Goal: Information Seeking & Learning: Learn about a topic

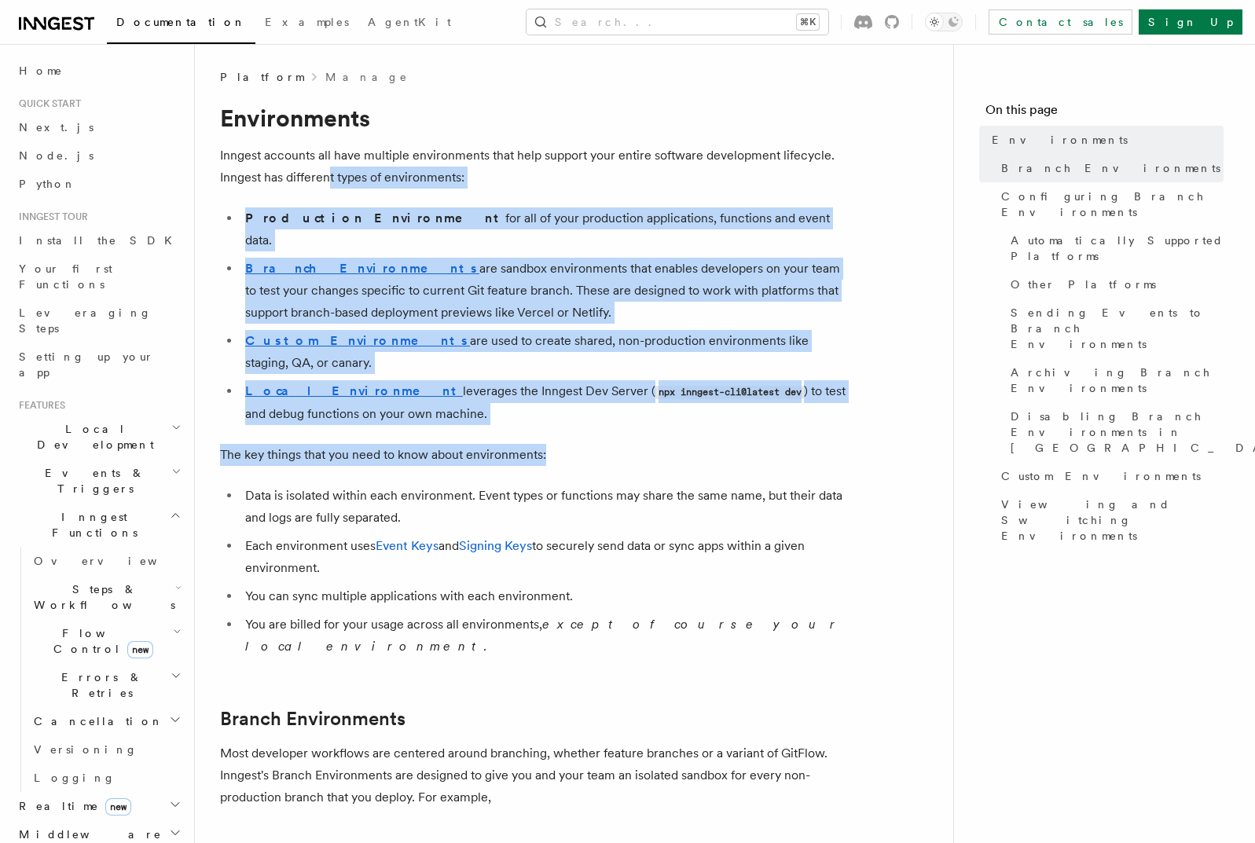
drag, startPoint x: 334, startPoint y: 189, endPoint x: 599, endPoint y: 405, distance: 341.9
click at [599, 444] on p "The key things that you need to know about environments:" at bounding box center [534, 455] width 629 height 22
drag, startPoint x: 645, startPoint y: 398, endPoint x: 566, endPoint y: 188, distance: 224.0
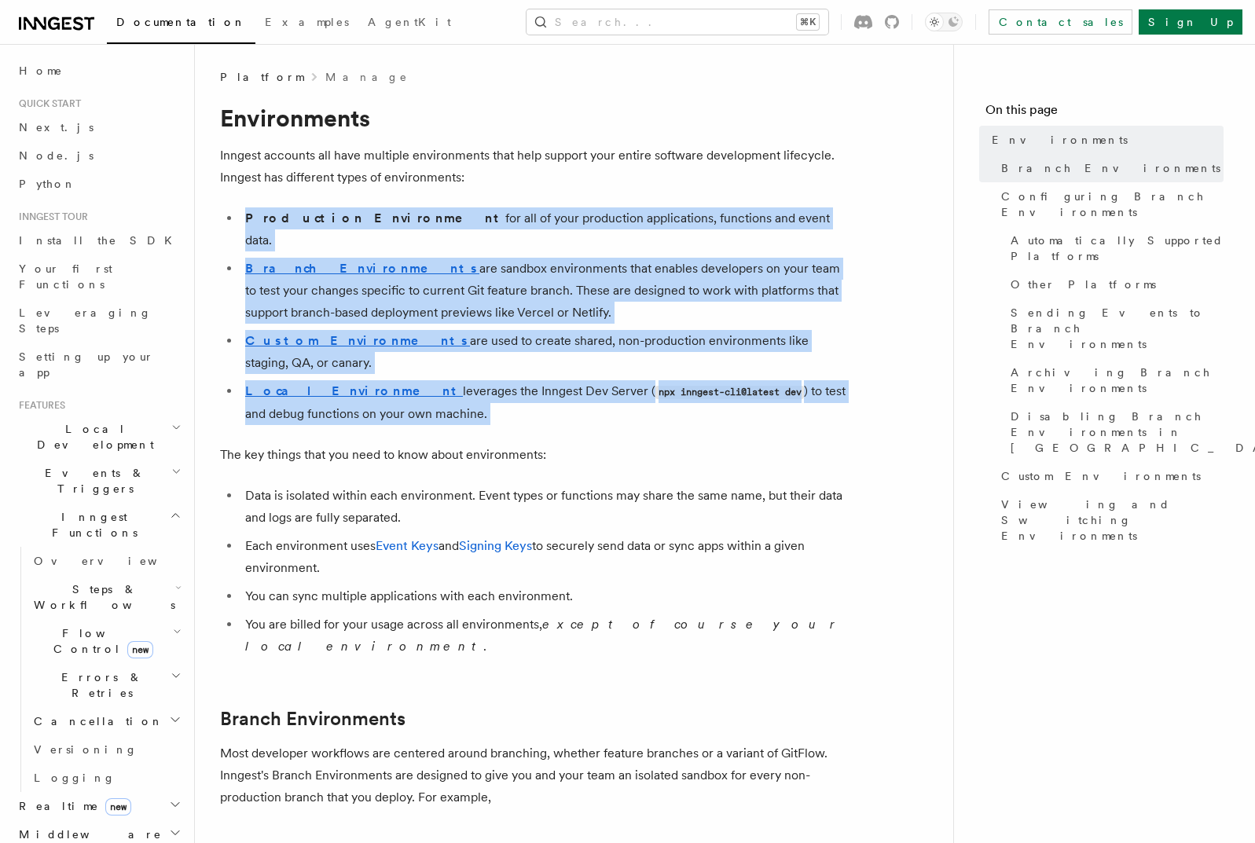
click at [566, 187] on p "Inngest accounts all have multiple environments that help support your entire s…" at bounding box center [534, 167] width 629 height 44
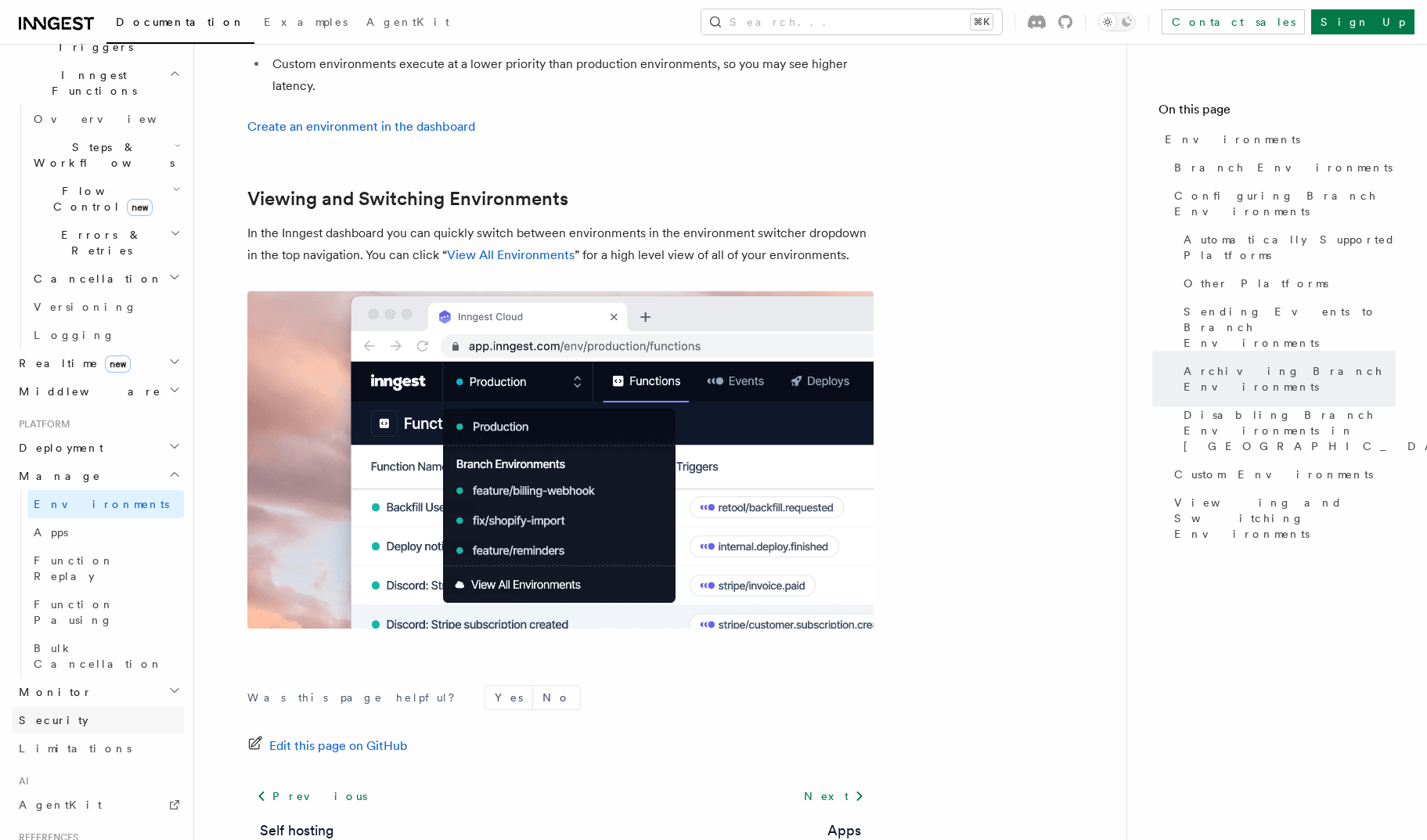
scroll to position [470, 0]
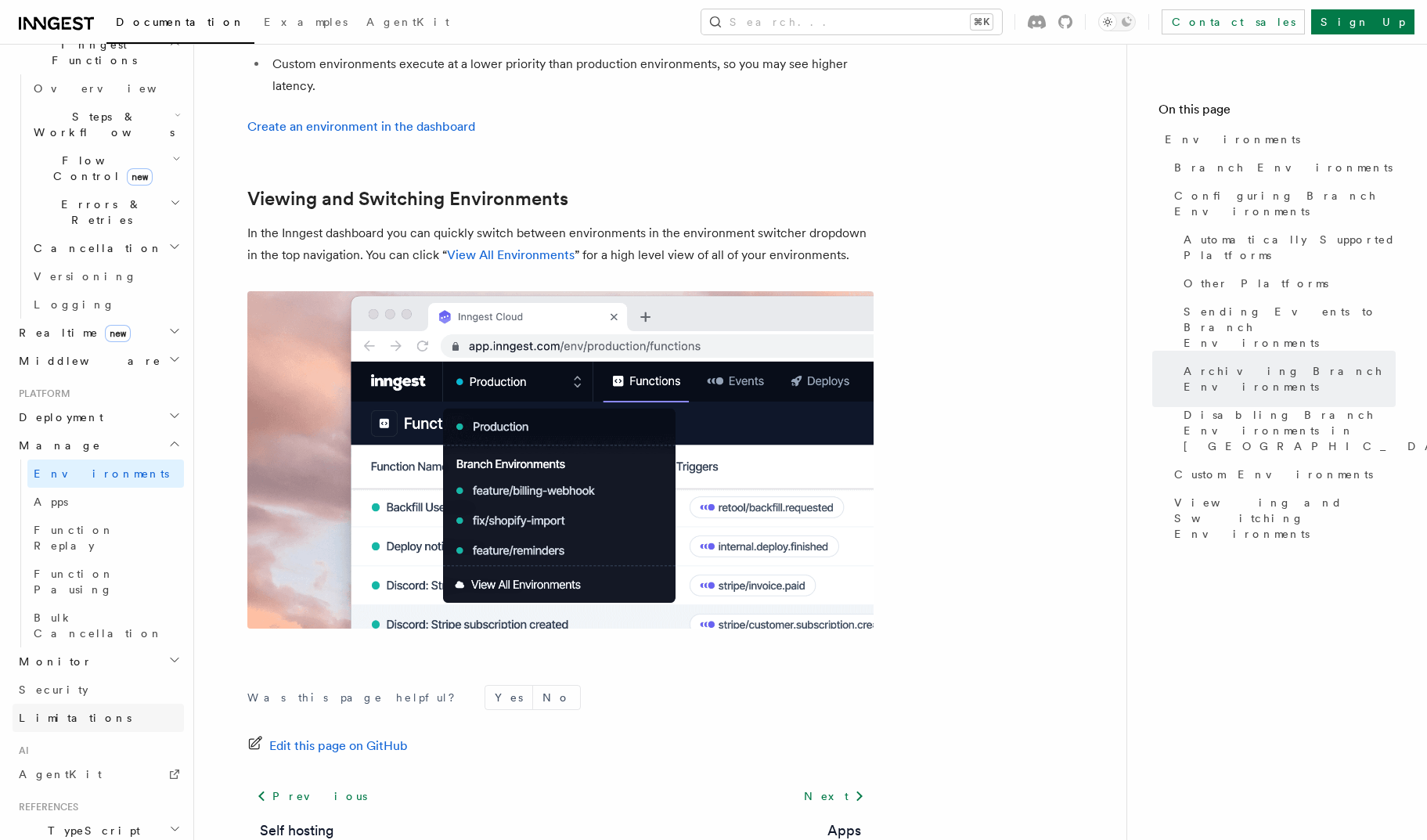
click at [102, 703] on link "Limitations" at bounding box center [99, 717] width 171 height 28
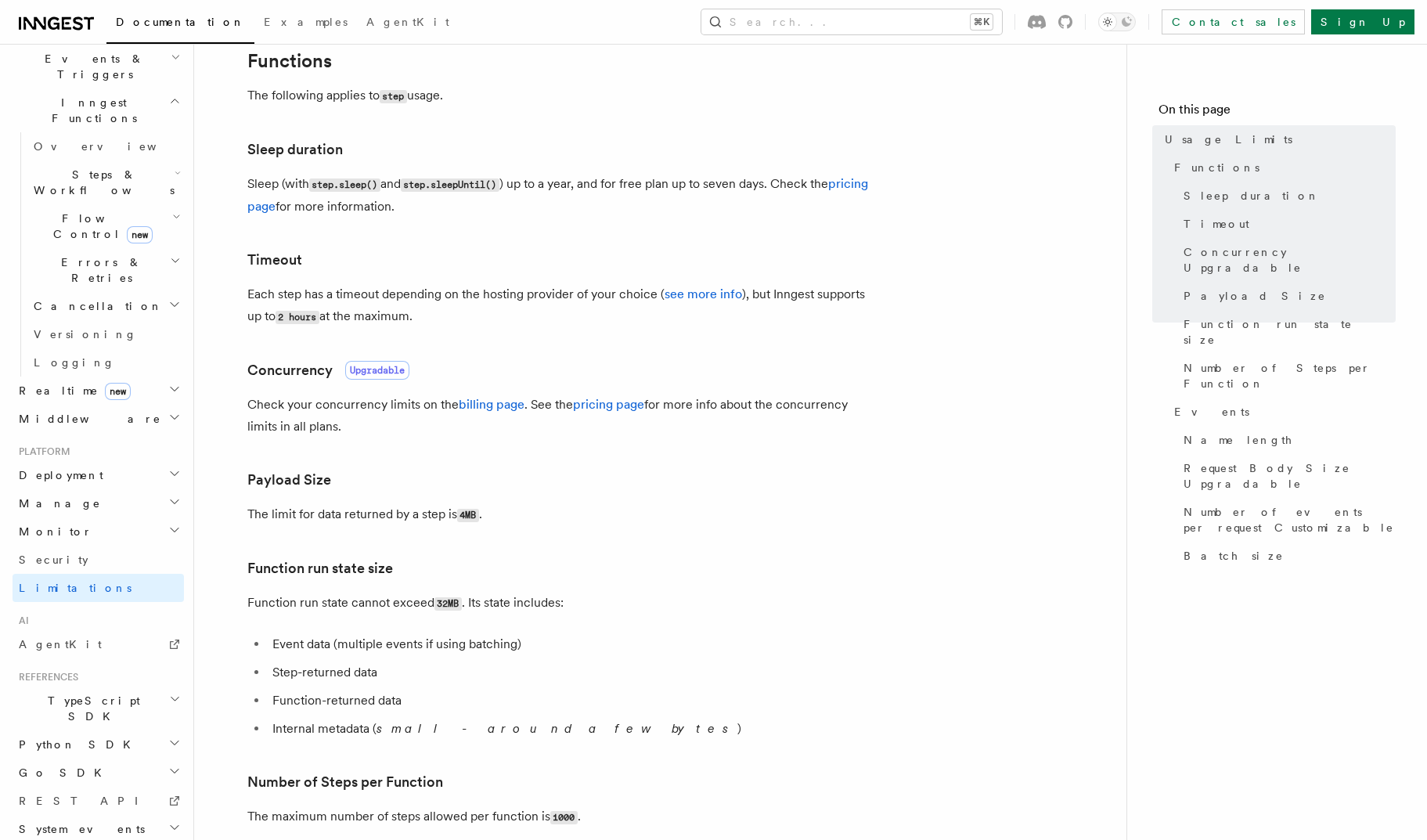
scroll to position [660, 0]
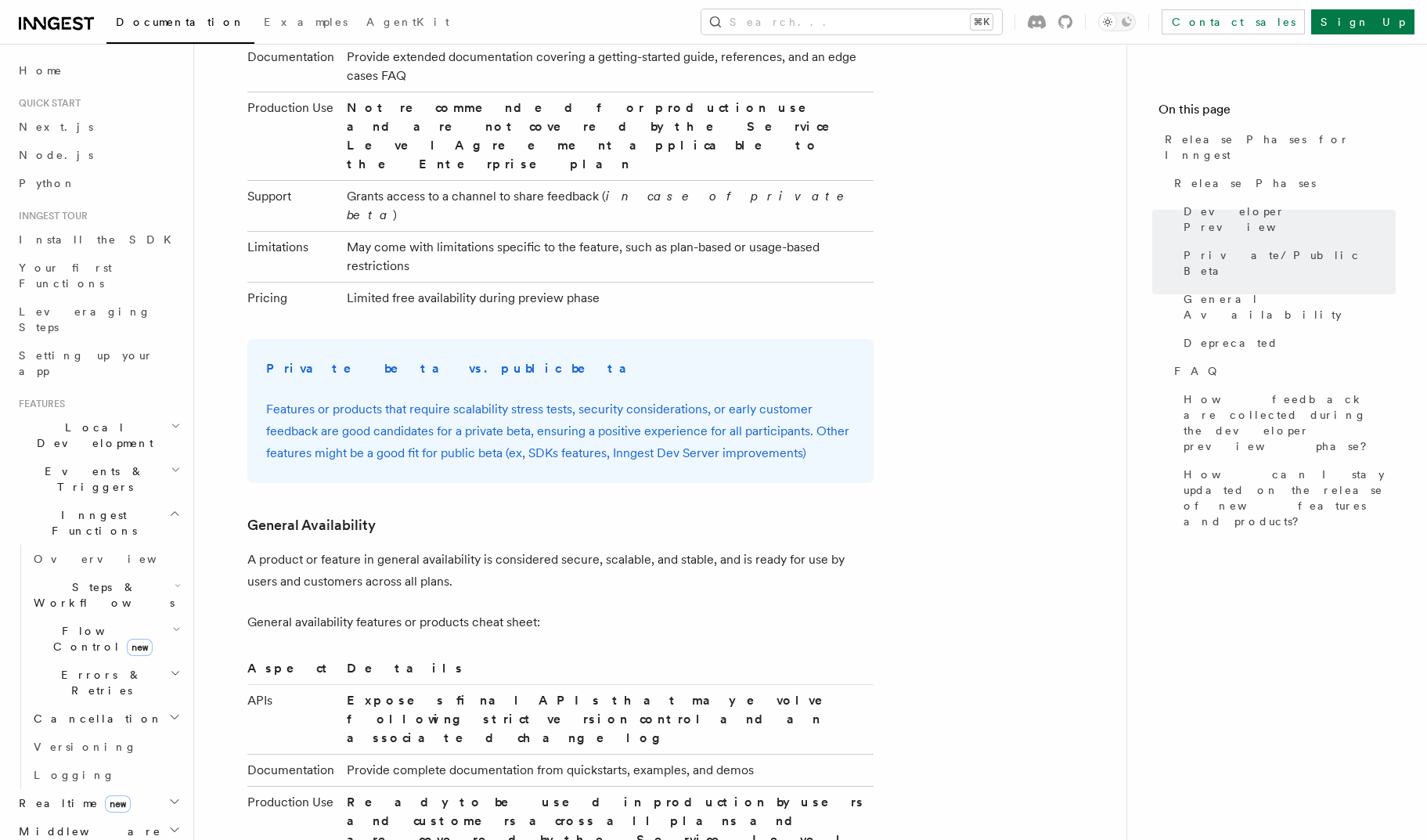
drag, startPoint x: 155, startPoint y: 434, endPoint x: 147, endPoint y: 432, distance: 8.2
click at [155, 501] on h2 "Inngest Functions" at bounding box center [99, 523] width 171 height 44
click at [168, 579] on icon "button" at bounding box center [174, 585] width 13 height 13
click at [83, 630] on h2 "Deployment" at bounding box center [99, 644] width 171 height 28
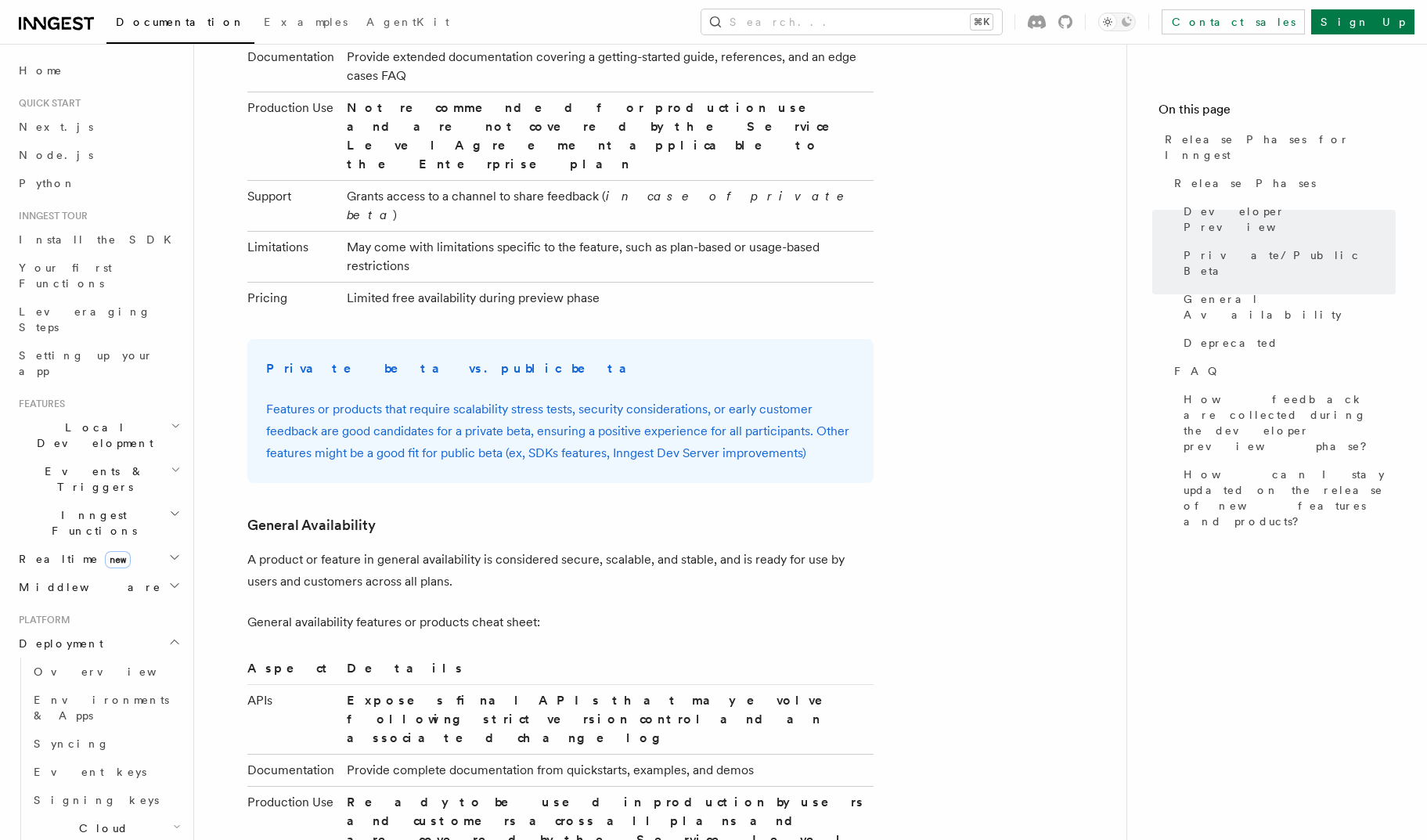
click at [71, 636] on span "Deployment" at bounding box center [58, 644] width 91 height 16
click at [77, 636] on span "Deployment" at bounding box center [58, 644] width 91 height 16
click at [65, 694] on span "Environments & Apps" at bounding box center [102, 707] width 136 height 28
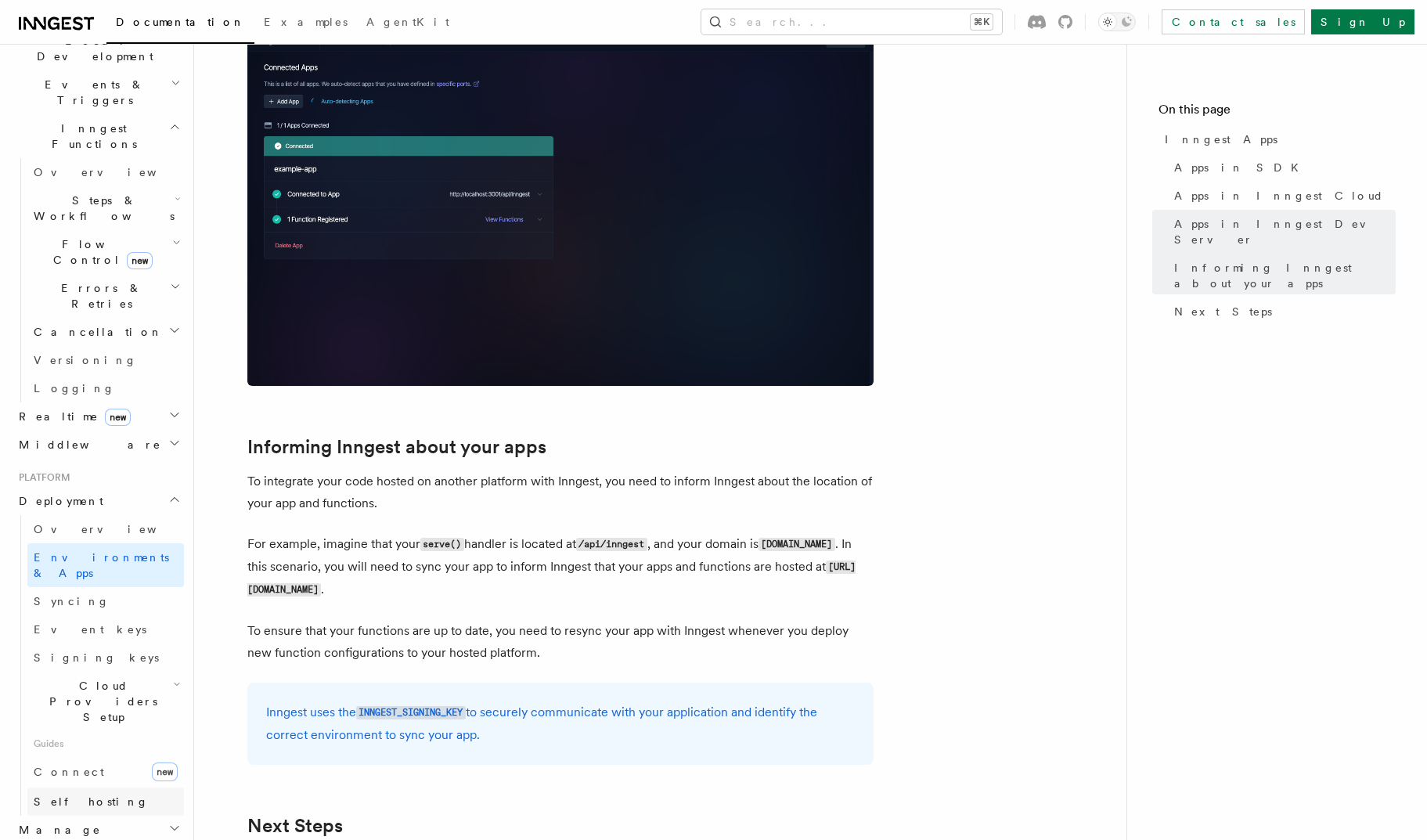
scroll to position [667, 0]
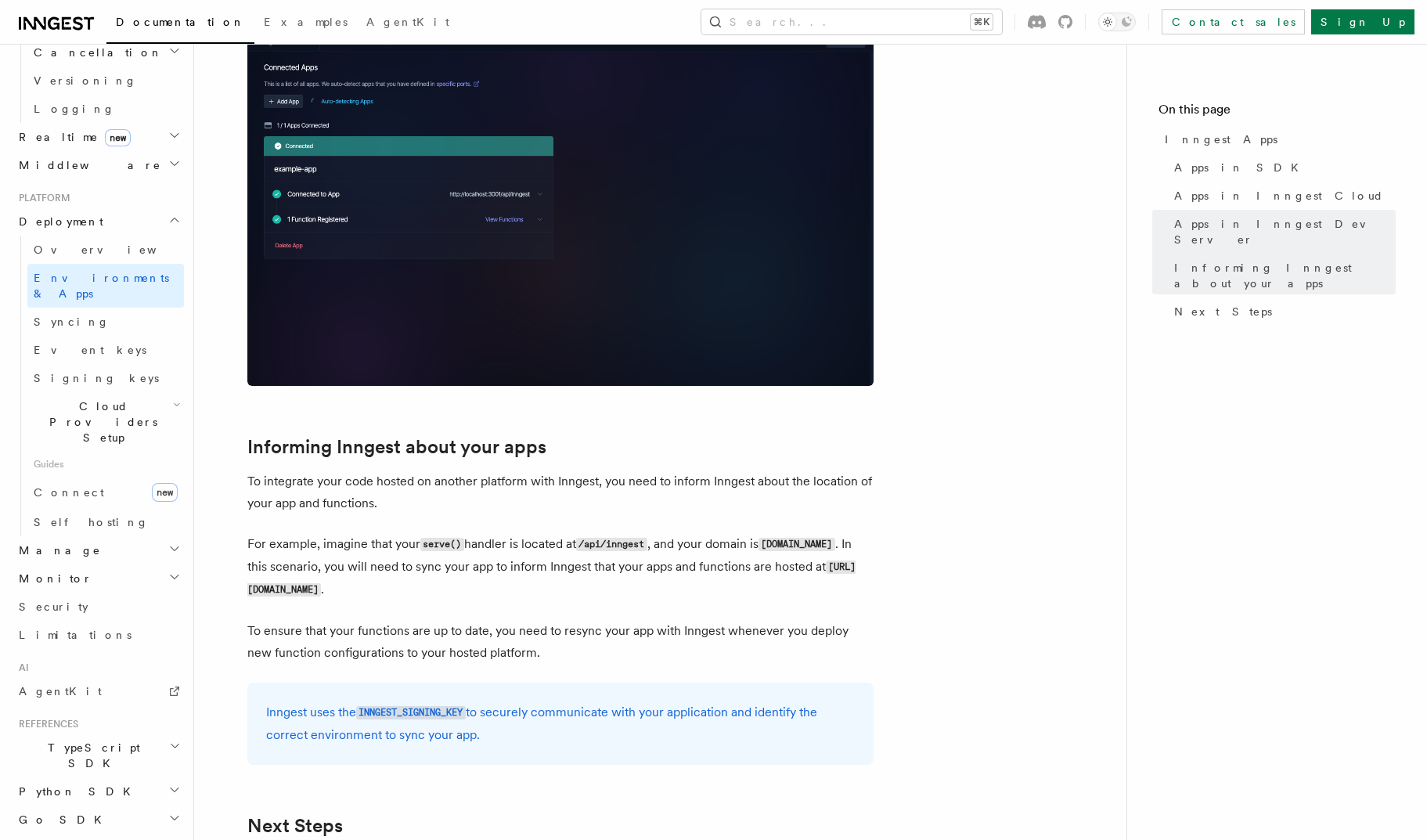
click at [119, 536] on h2 "Manage" at bounding box center [99, 550] width 171 height 28
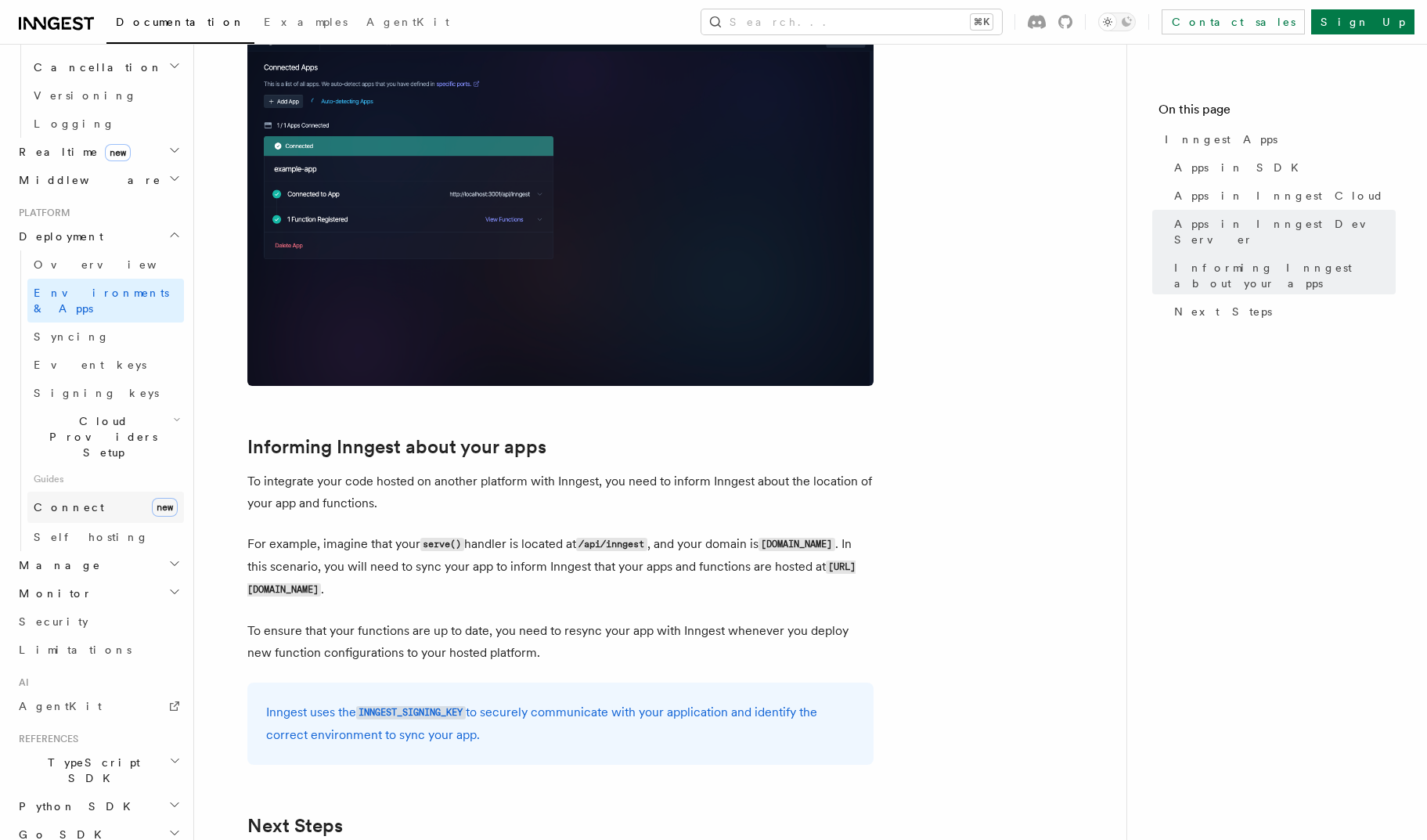
scroll to position [651, 0]
click at [99, 492] on link "Connect new" at bounding box center [105, 507] width 156 height 31
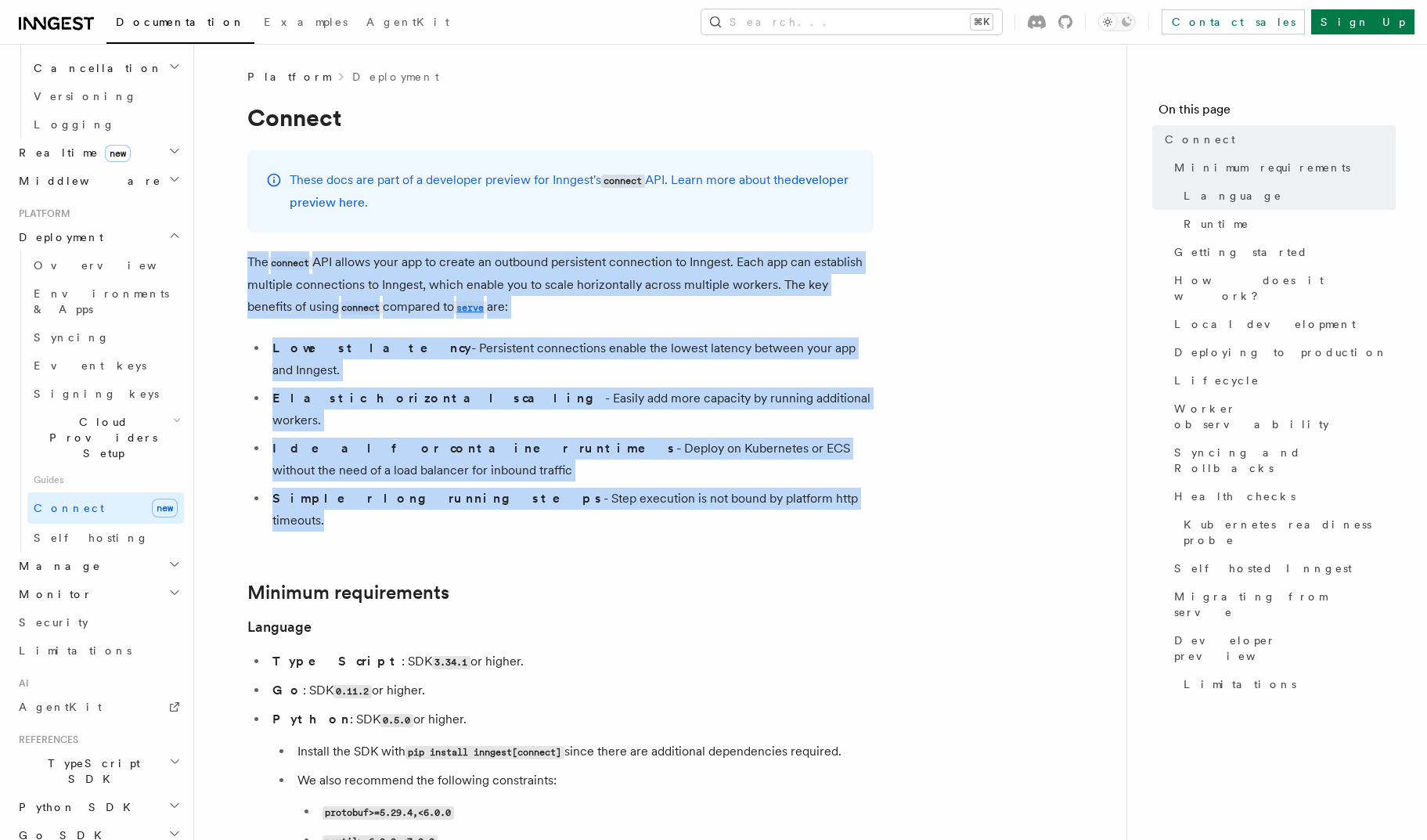
drag, startPoint x: 412, startPoint y: 250, endPoint x: 733, endPoint y: 465, distance: 386.3
click at [732, 487] on li "Simpler long running steps - Step execution is not bound by platform http timeo…" at bounding box center [571, 509] width 606 height 44
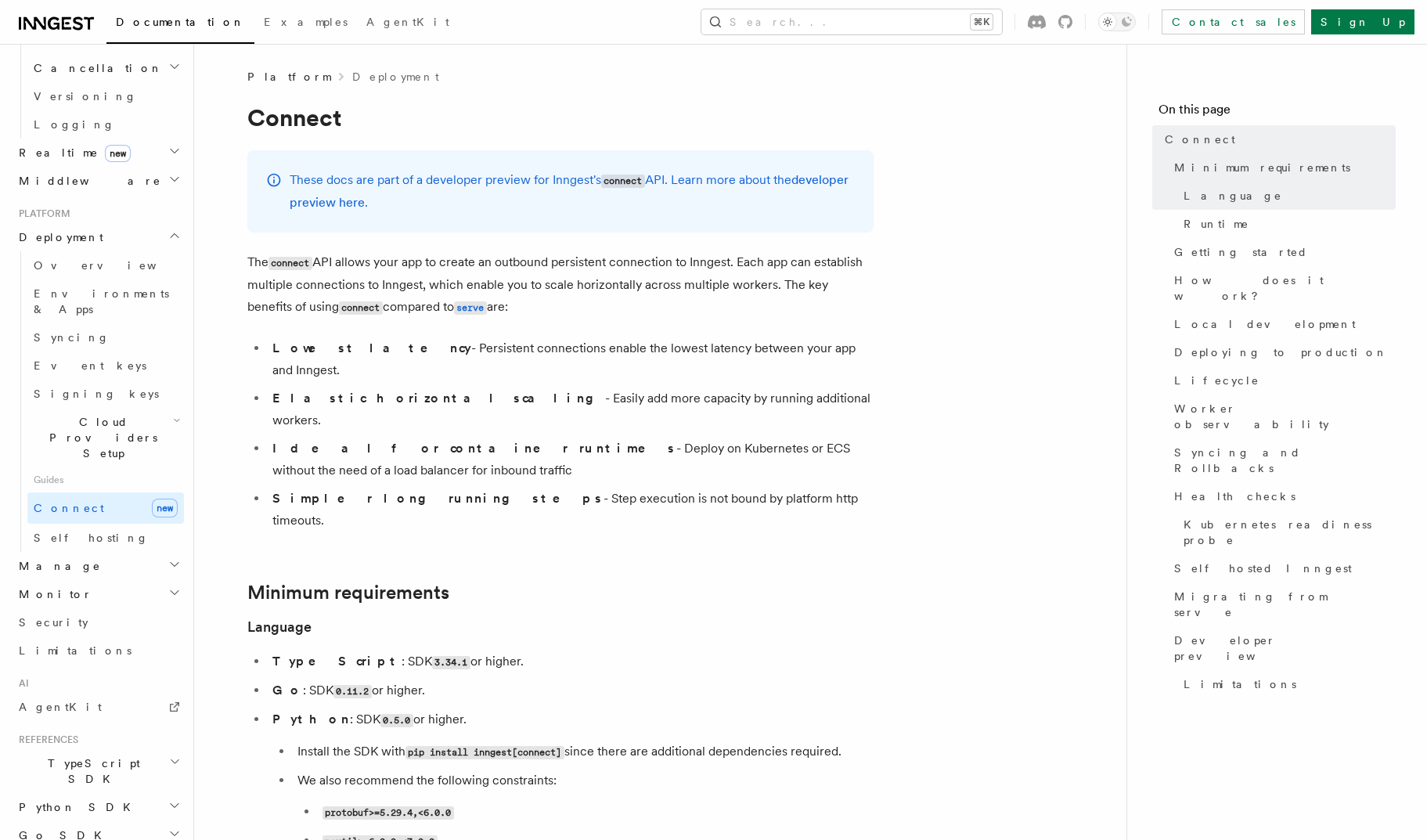
drag, startPoint x: 731, startPoint y: 451, endPoint x: 389, endPoint y: 143, distance: 460.2
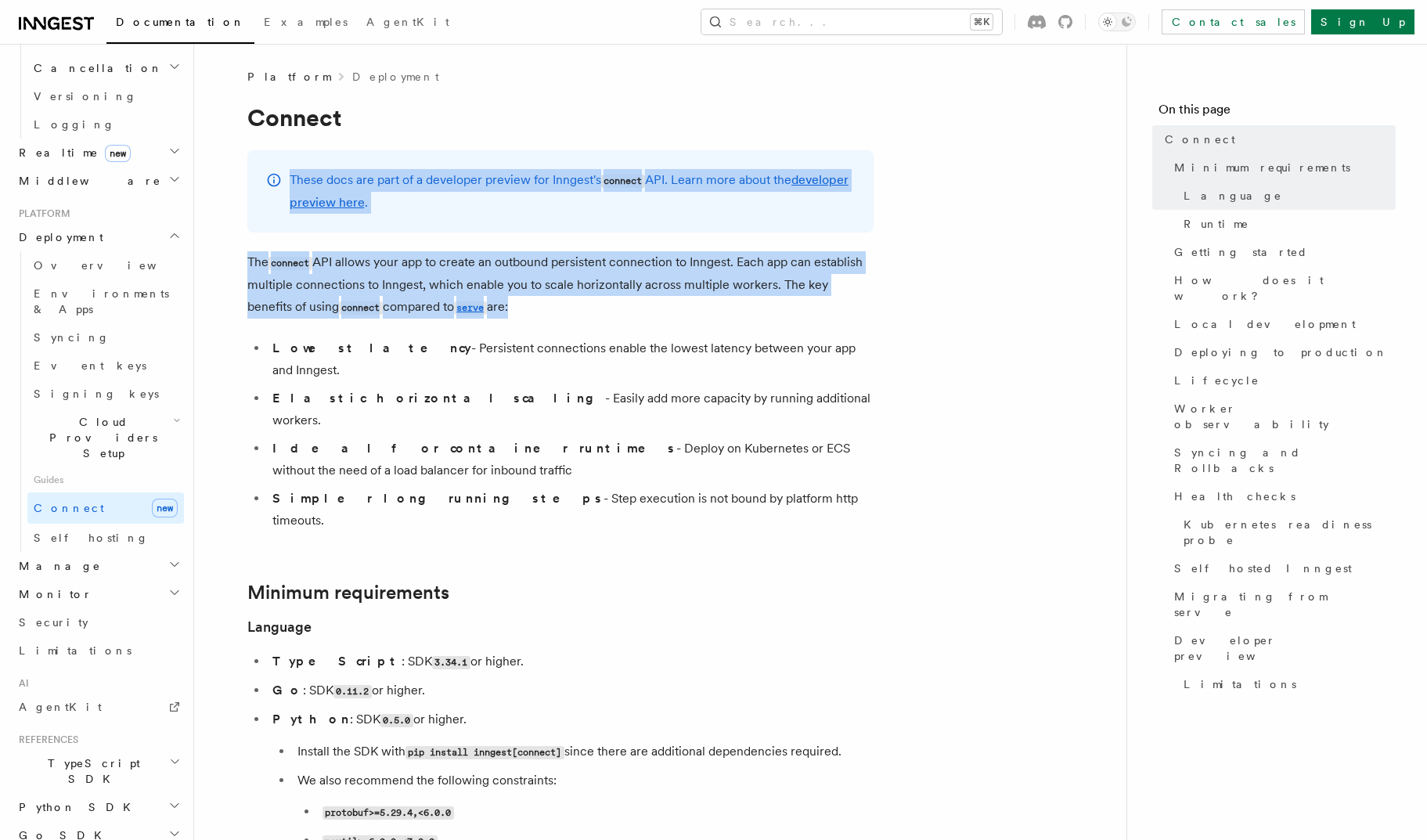
drag, startPoint x: 424, startPoint y: 133, endPoint x: 520, endPoint y: 324, distance: 213.8
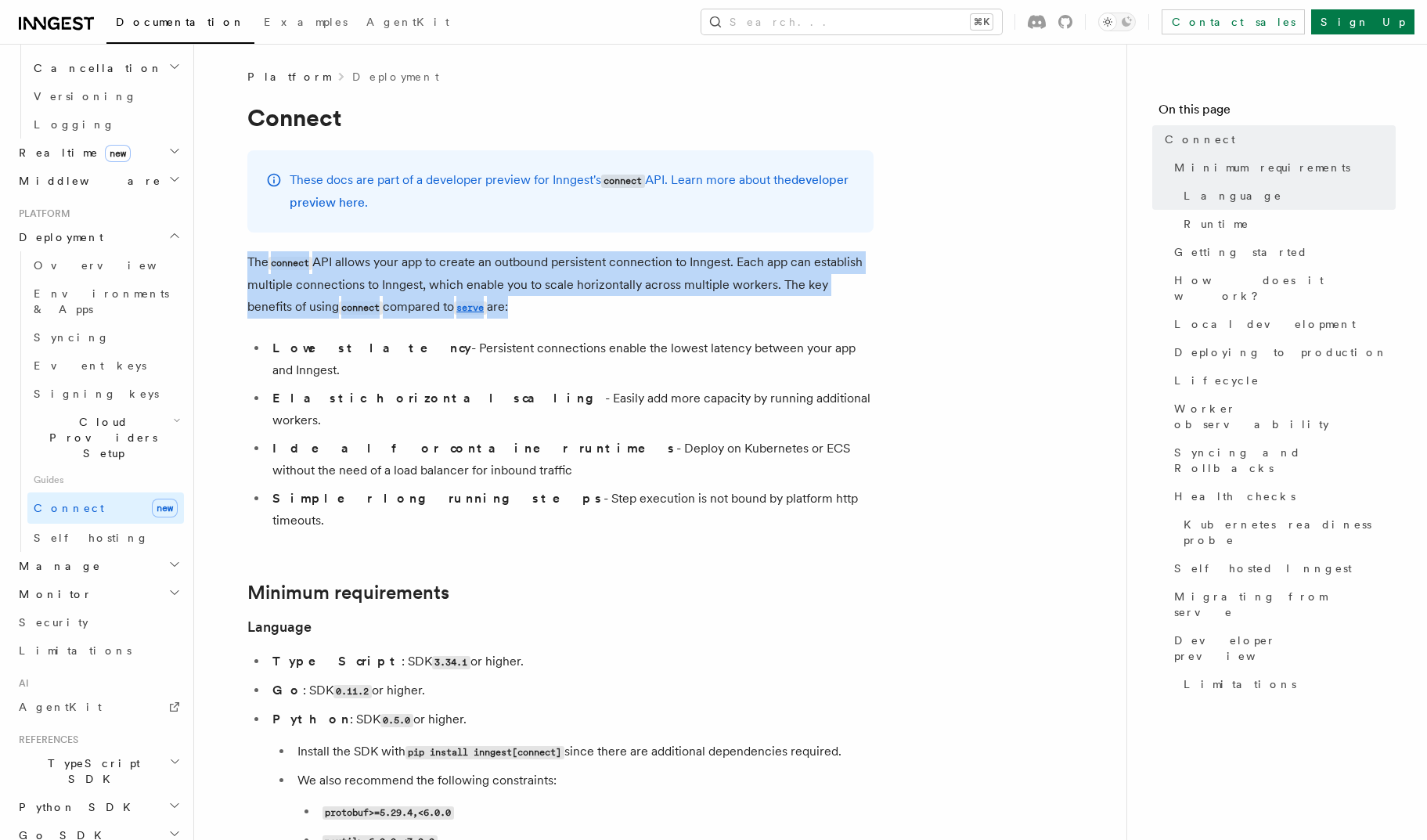
drag, startPoint x: 553, startPoint y: 323, endPoint x: 532, endPoint y: 249, distance: 76.9
drag, startPoint x: 544, startPoint y: 241, endPoint x: 553, endPoint y: 305, distance: 64.6
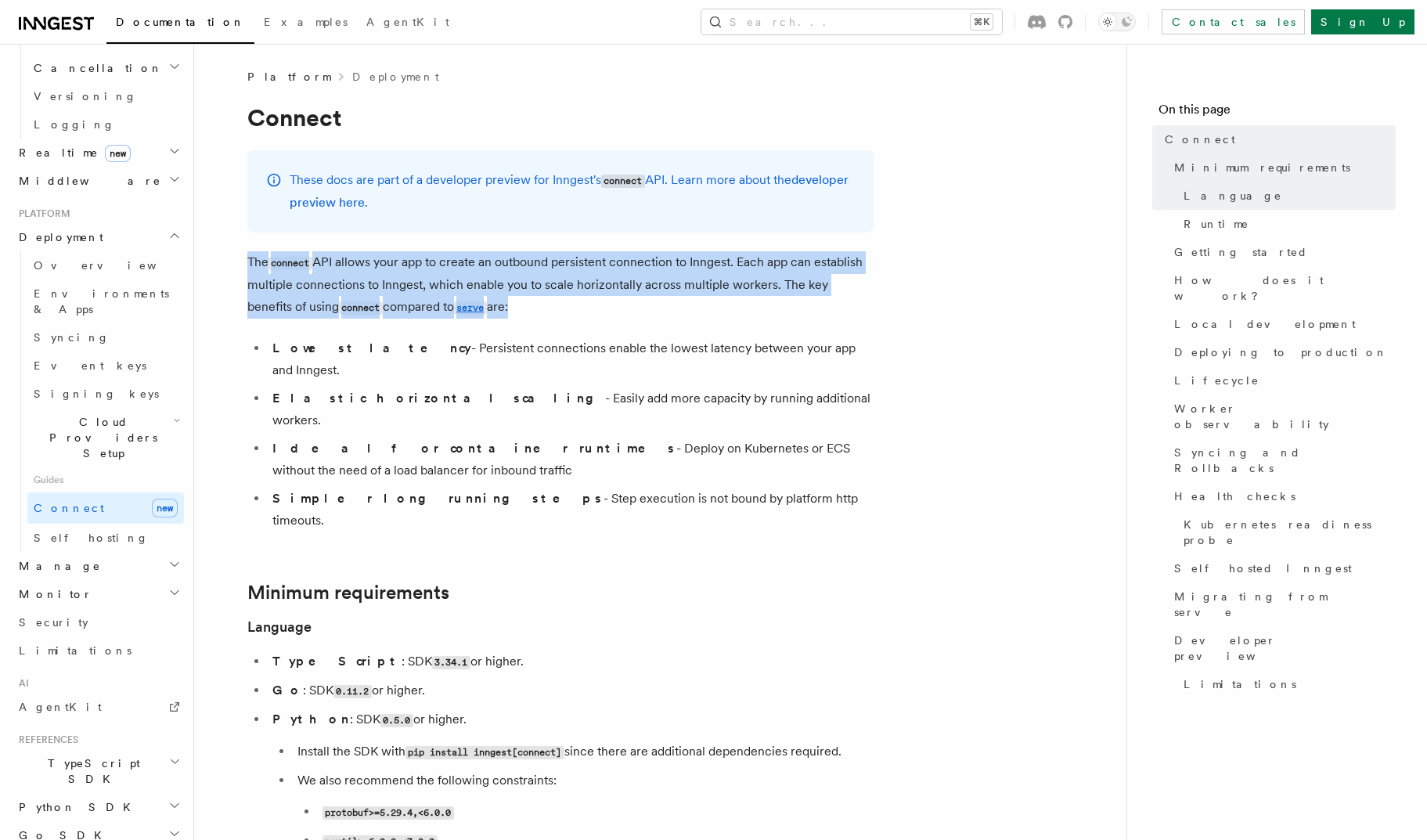
click at [553, 305] on p "The connect API allows your app to create an outbound persistent connection to …" at bounding box center [560, 285] width 627 height 68
drag, startPoint x: 557, startPoint y: 292, endPoint x: 547, endPoint y: 246, distance: 47.1
drag, startPoint x: 562, startPoint y: 241, endPoint x: 531, endPoint y: 331, distance: 95.2
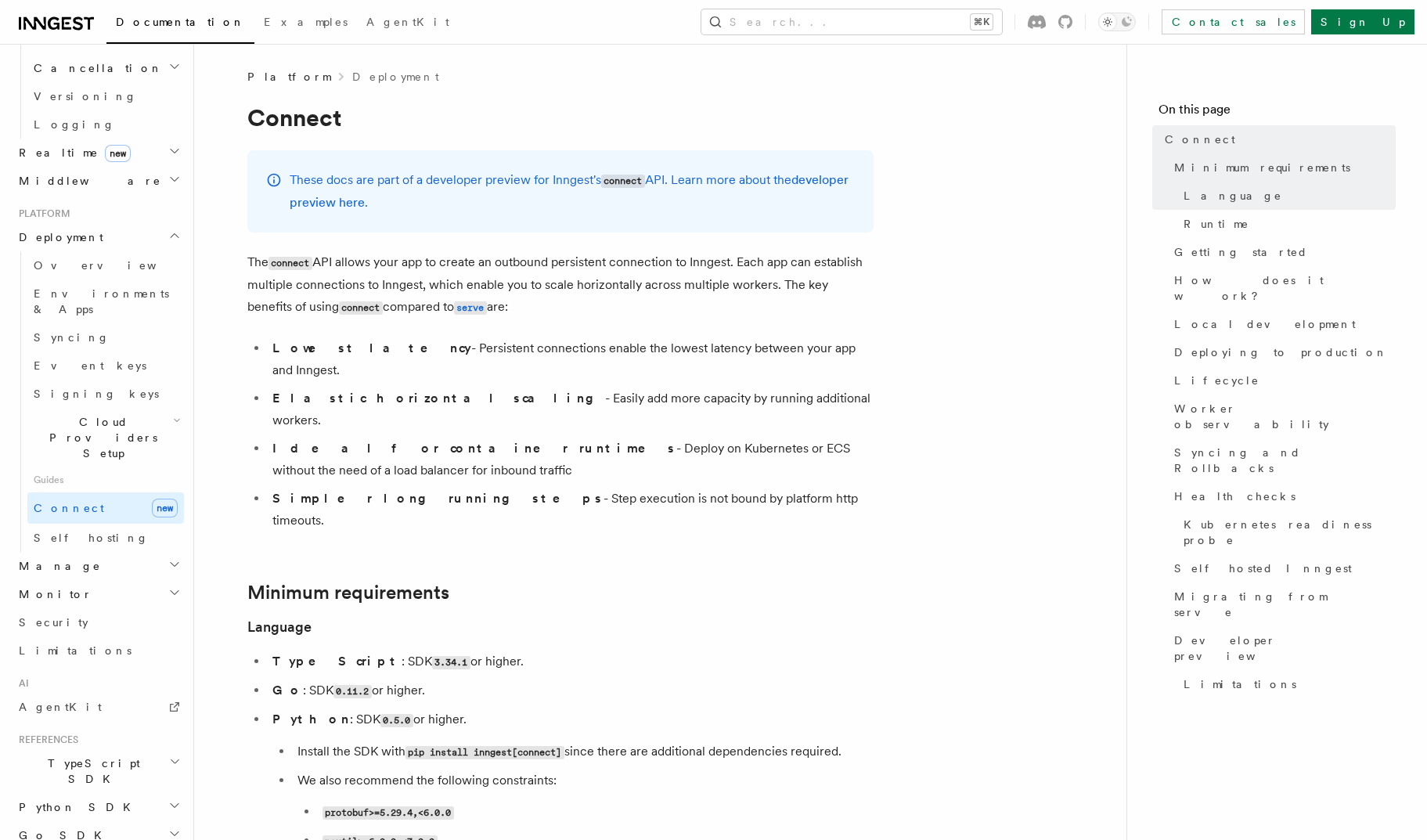
drag, startPoint x: 437, startPoint y: 331, endPoint x: 758, endPoint y: 452, distance: 343.0
click at [758, 487] on li "Simpler long running steps - Step execution is not bound by platform http timeo…" at bounding box center [571, 509] width 606 height 44
drag, startPoint x: 780, startPoint y: 458, endPoint x: 691, endPoint y: 329, distance: 156.7
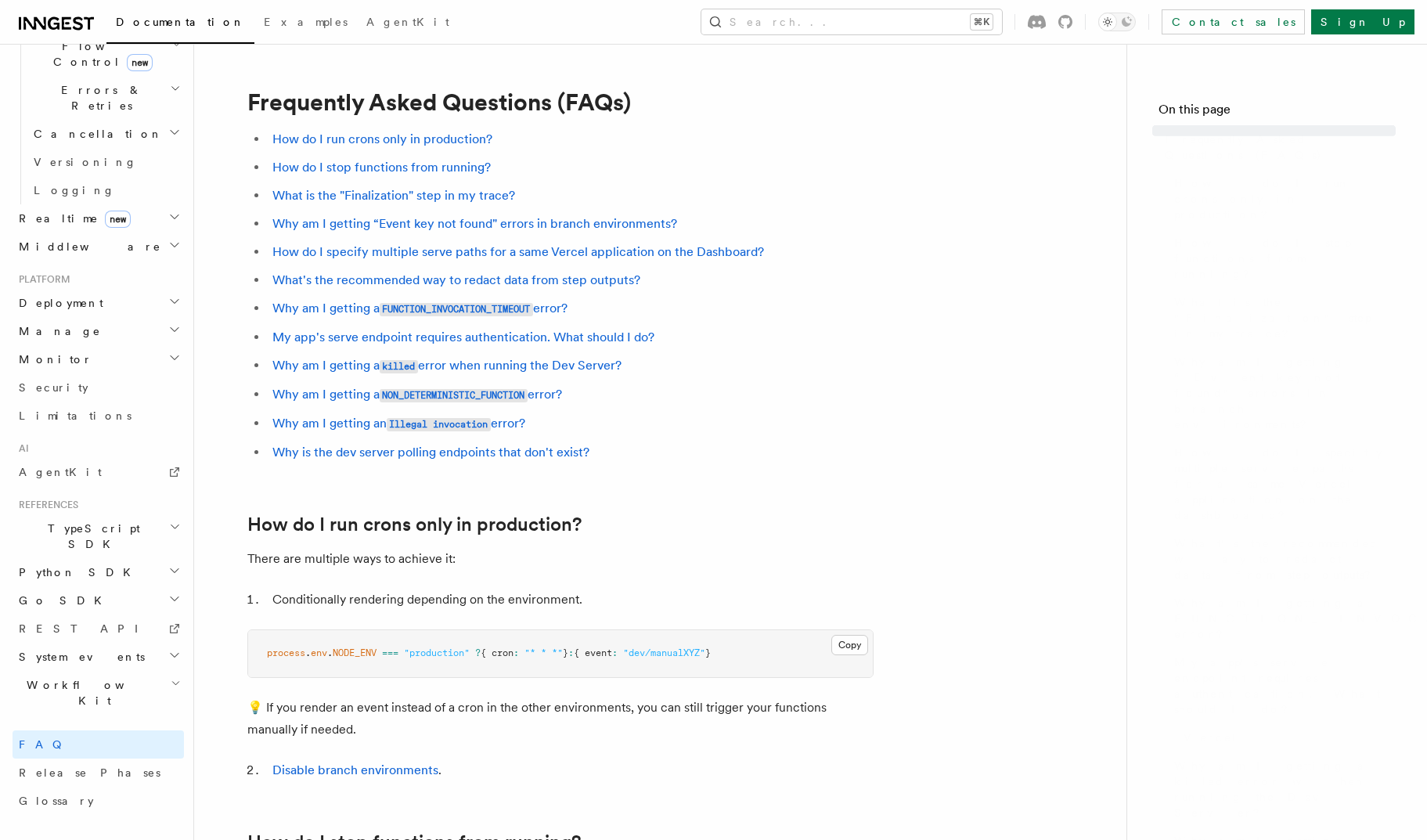
scroll to position [413, 0]
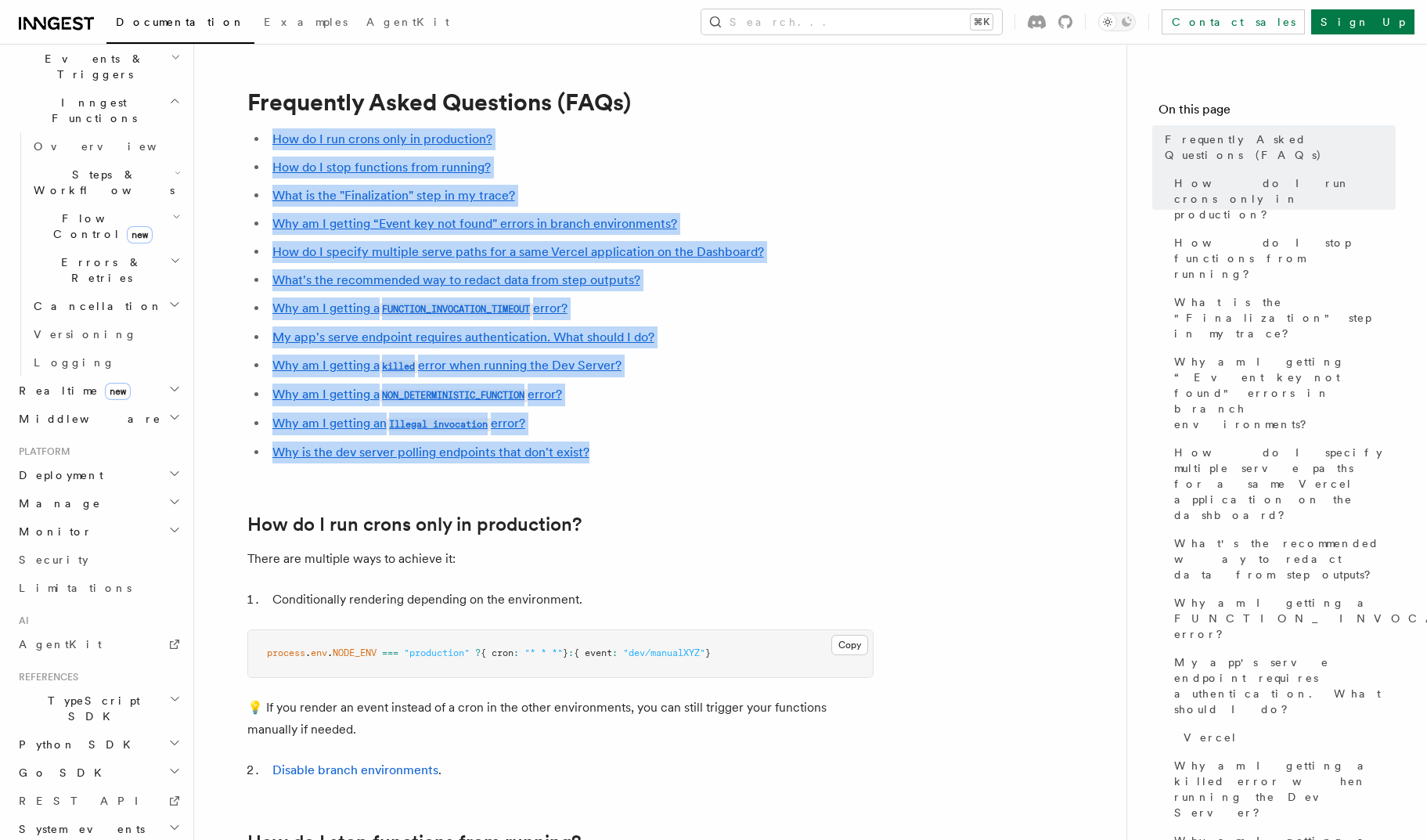
drag, startPoint x: 621, startPoint y: 450, endPoint x: 627, endPoint y: 126, distance: 324.1
